Goal: Task Accomplishment & Management: Complete application form

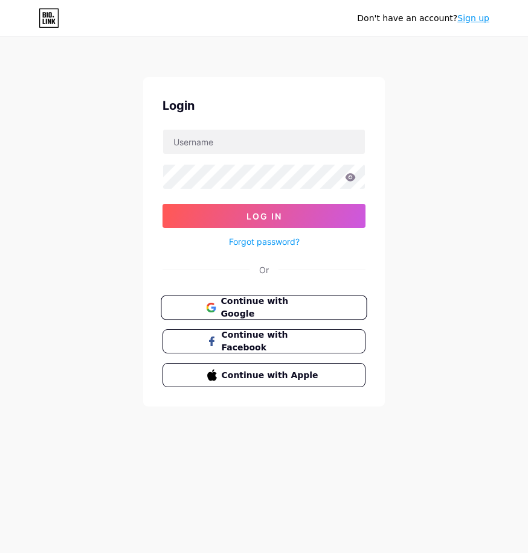
click at [262, 306] on span "Continue with Google" at bounding box center [270, 308] width 101 height 26
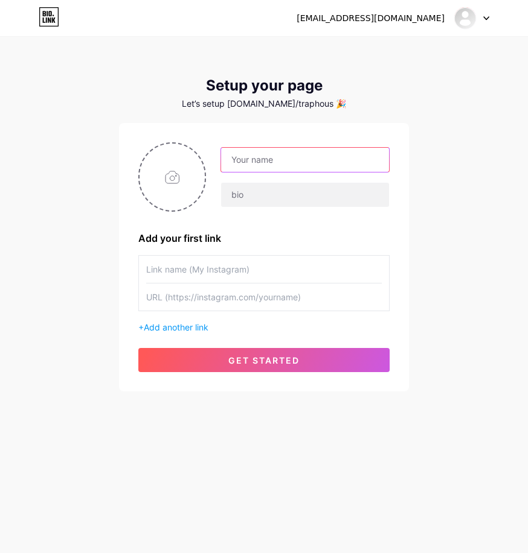
click at [263, 148] on input "text" at bounding box center [305, 160] width 168 height 24
click at [269, 158] on input "TRAP HPOUSE" at bounding box center [305, 160] width 168 height 24
type input "TRAP HOUSE"
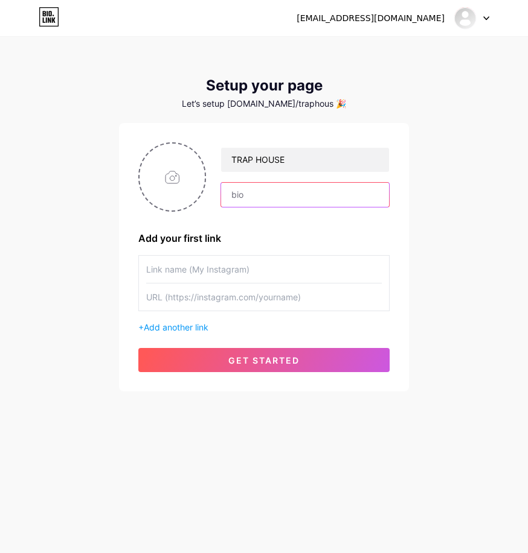
click at [301, 197] on input "text" at bounding box center [305, 195] width 168 height 24
paste input "Timeless moments with TrapHouse vibes ✨ 📍 Based in [GEOGRAPHIC_DATA] | 🌍 Events…"
type input "Timeless moments with TrapHouse vibes ✨ 📍 Based in [GEOGRAPHIC_DATA] | 🌍 Events…"
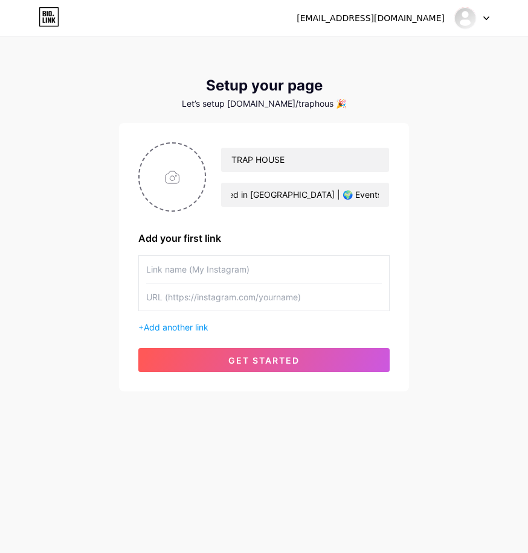
scroll to position [0, 0]
click at [260, 276] on input "text" at bounding box center [263, 269] width 235 height 27
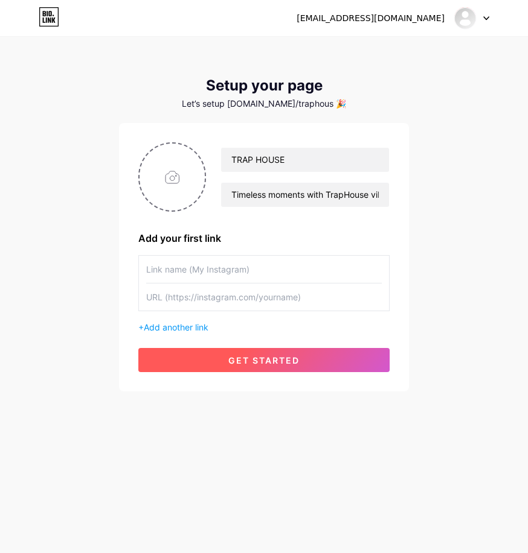
click at [240, 362] on span "get started" at bounding box center [263, 361] width 71 height 10
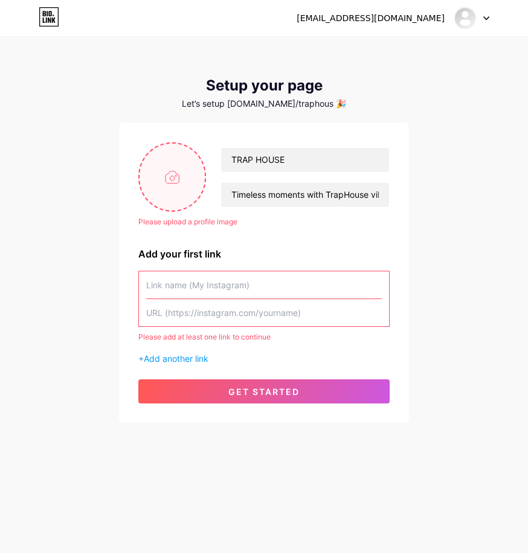
click at [153, 202] on input "file" at bounding box center [171, 177] width 65 height 67
type input "C:\fakepath\WhatsApp Image [DATE] 16.02.43.jpeg"
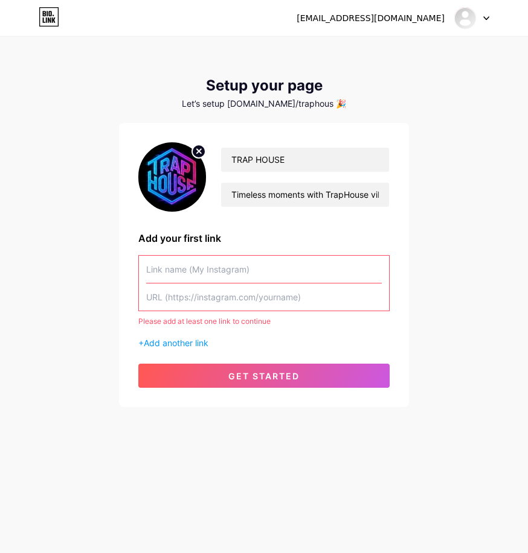
click at [261, 274] on input "text" at bounding box center [263, 269] width 235 height 27
